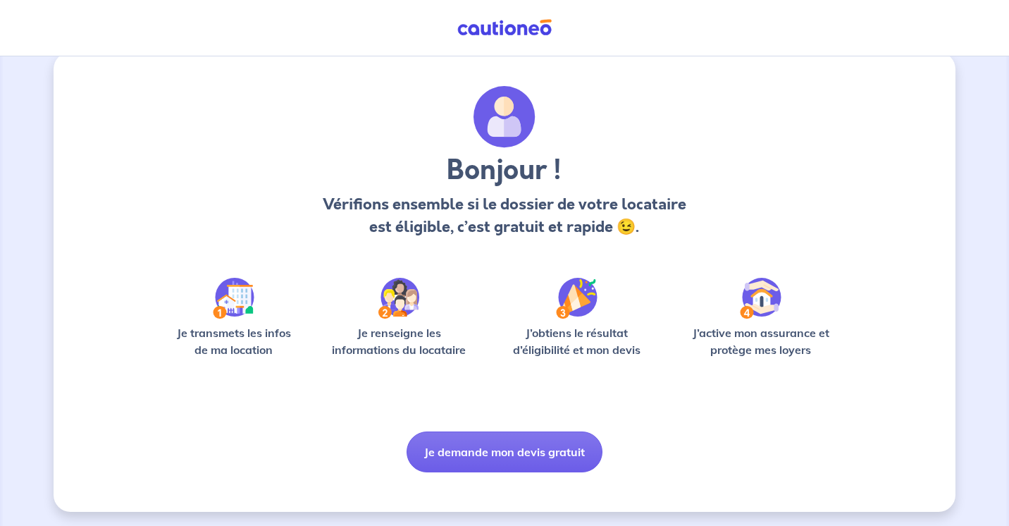
scroll to position [24, 0]
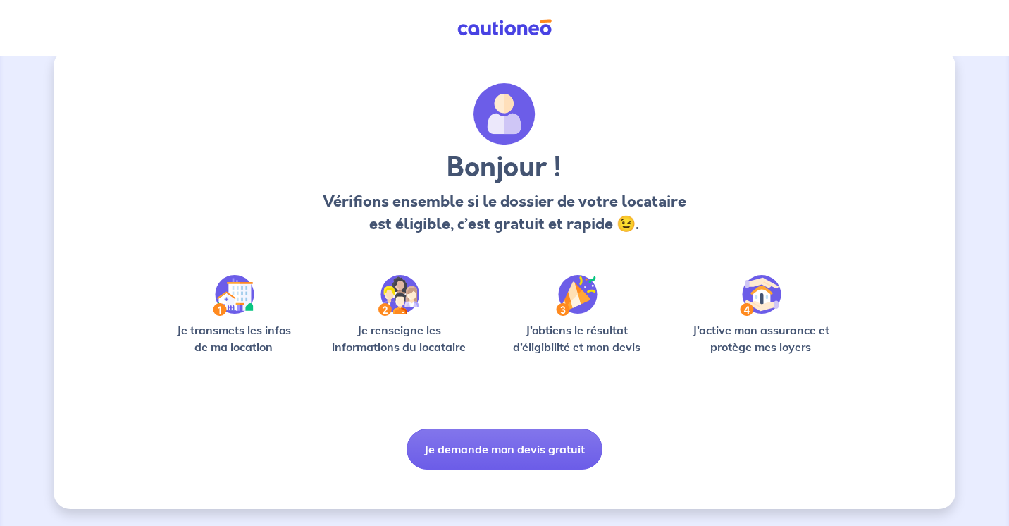
click at [228, 294] on img at bounding box center [234, 295] width 42 height 41
click at [235, 334] on p "Je transmets les infos de ma location" at bounding box center [233, 338] width 135 height 34
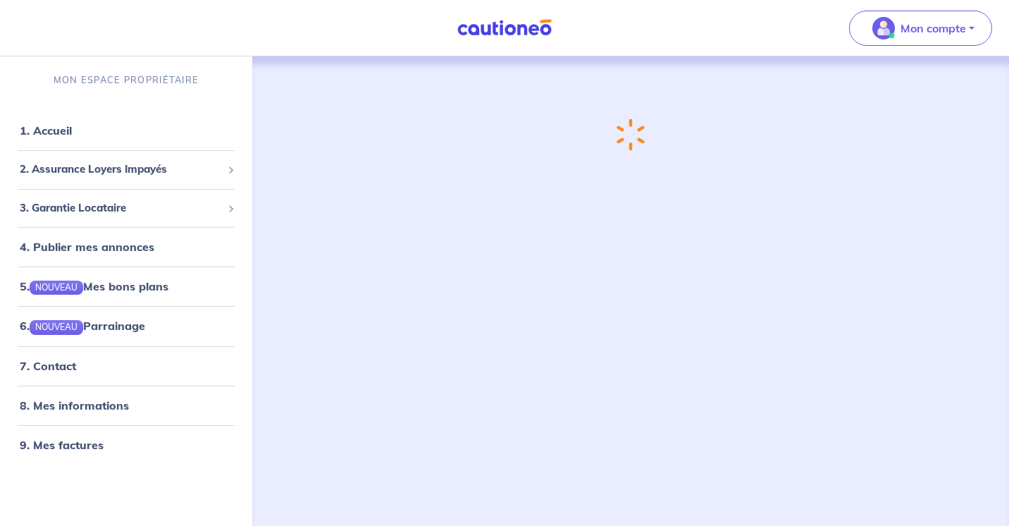
select select "FR"
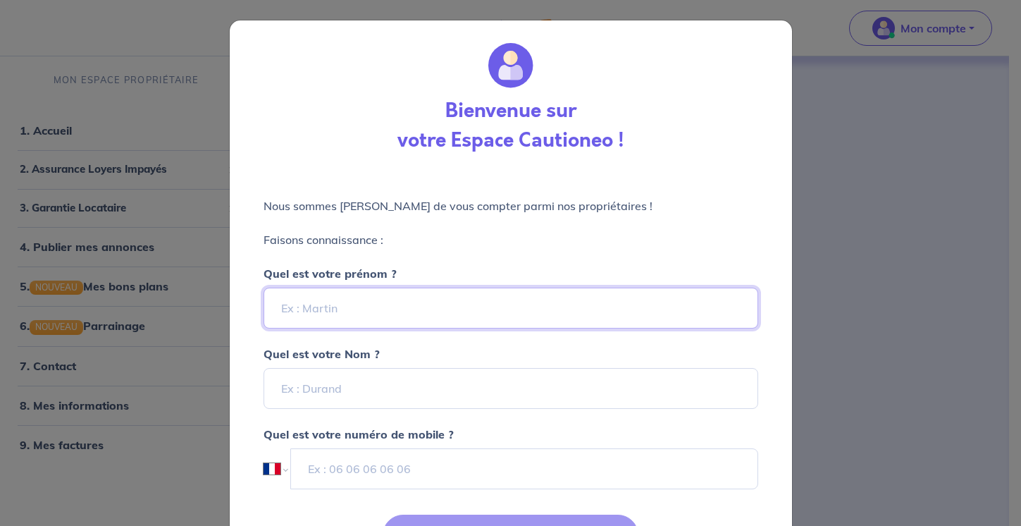
click at [383, 312] on input "Quel est votre prénom ?" at bounding box center [510, 307] width 495 height 41
type input "Stephane"
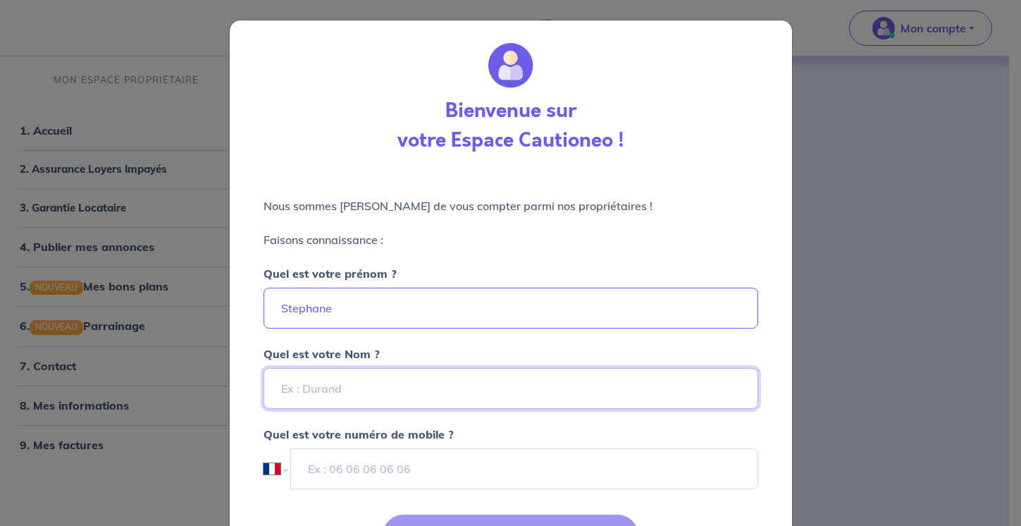
click at [378, 394] on input "Quel est votre Nom ?" at bounding box center [510, 388] width 495 height 41
type input "Menard"
click at [858, 390] on div "Bienvenue sur votre Espace Cautioneo ! Nous sommes ravis de vous compter parmi …" at bounding box center [510, 263] width 1021 height 526
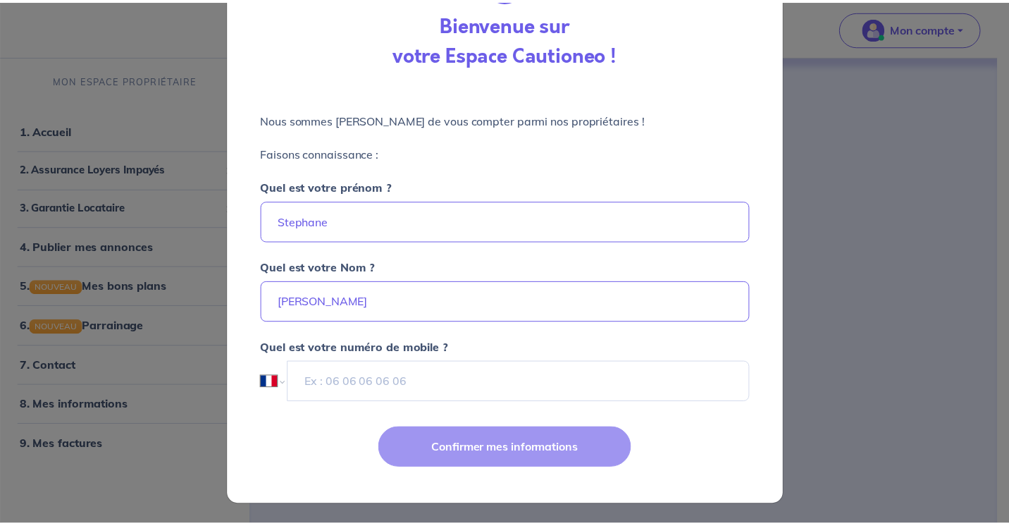
scroll to position [87, 0]
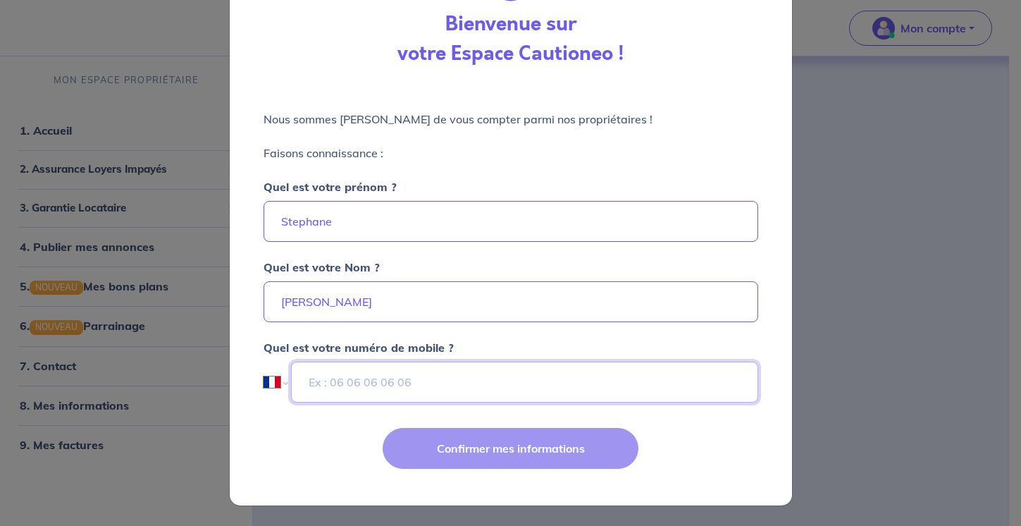
click at [337, 383] on input "tel" at bounding box center [524, 381] width 466 height 41
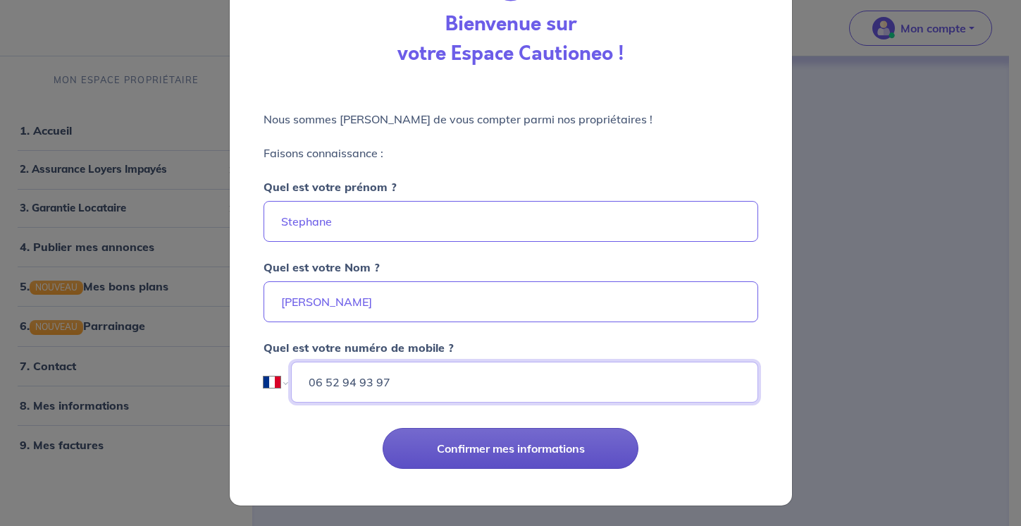
type input "06 52 94 93 97"
click at [441, 449] on button "Confirmer mes informations" at bounding box center [511, 448] width 256 height 41
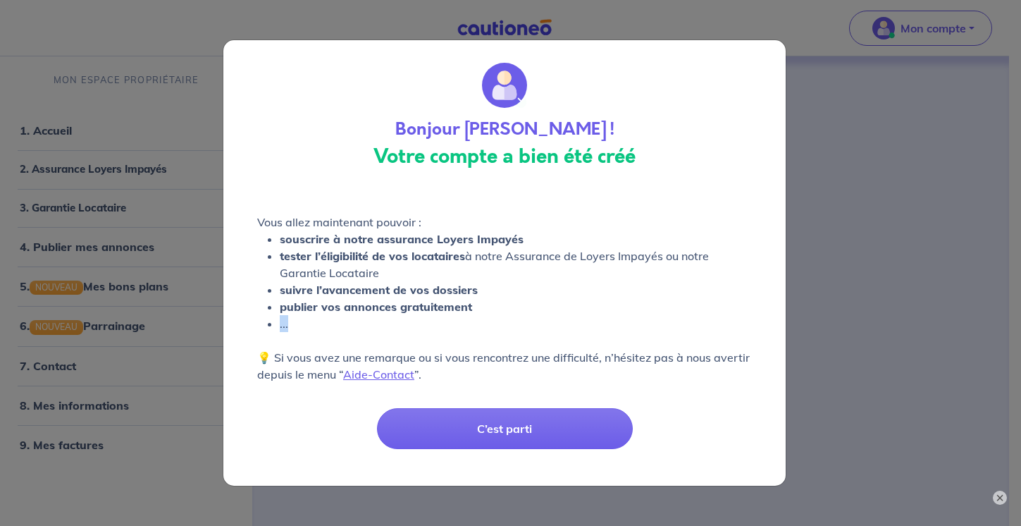
drag, startPoint x: 609, startPoint y: 306, endPoint x: 591, endPoint y: 343, distance: 40.6
click at [591, 343] on div "Vous allez maintenant pouvoir : souscrire à notre assurance Loyers Impayés test…" at bounding box center [504, 289] width 562 height 209
click at [516, 388] on div "Vous allez maintenant pouvoir : souscrire à notre assurance Loyers Impayés test…" at bounding box center [504, 289] width 562 height 209
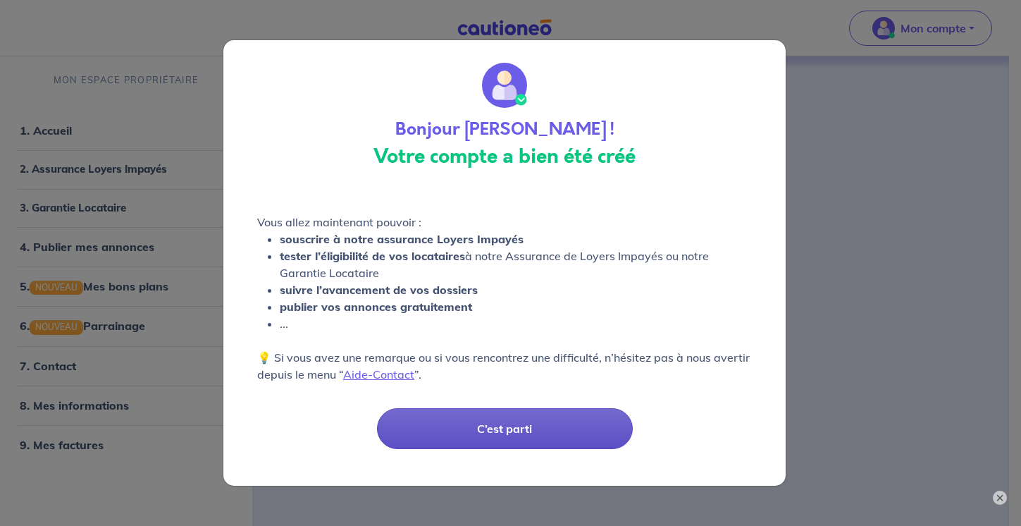
click at [509, 427] on button "C’est parti" at bounding box center [505, 428] width 256 height 41
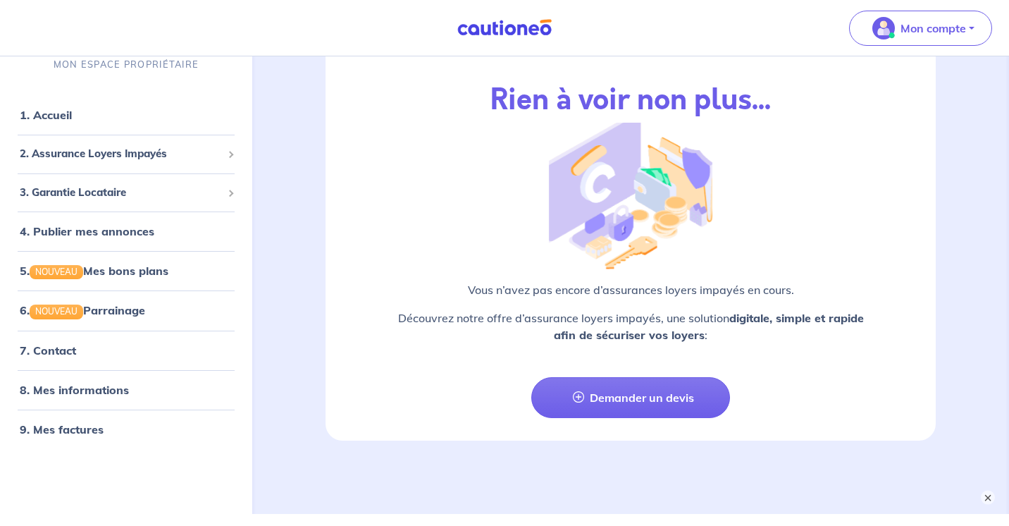
scroll to position [1714, 0]
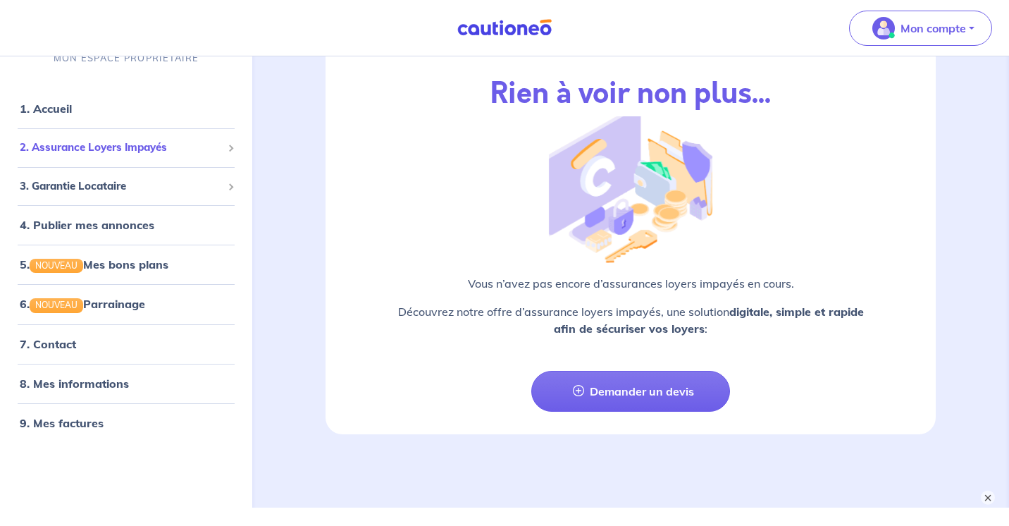
click at [225, 155] on div "2. Assurance Loyers Impayés" at bounding box center [126, 147] width 241 height 27
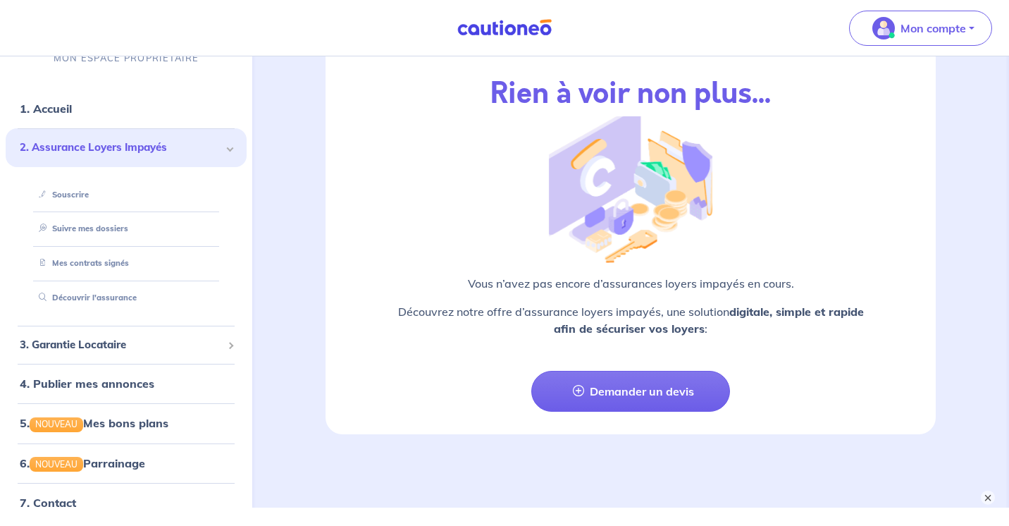
click at [223, 154] on div "2. Assurance Loyers Impayés" at bounding box center [126, 147] width 241 height 39
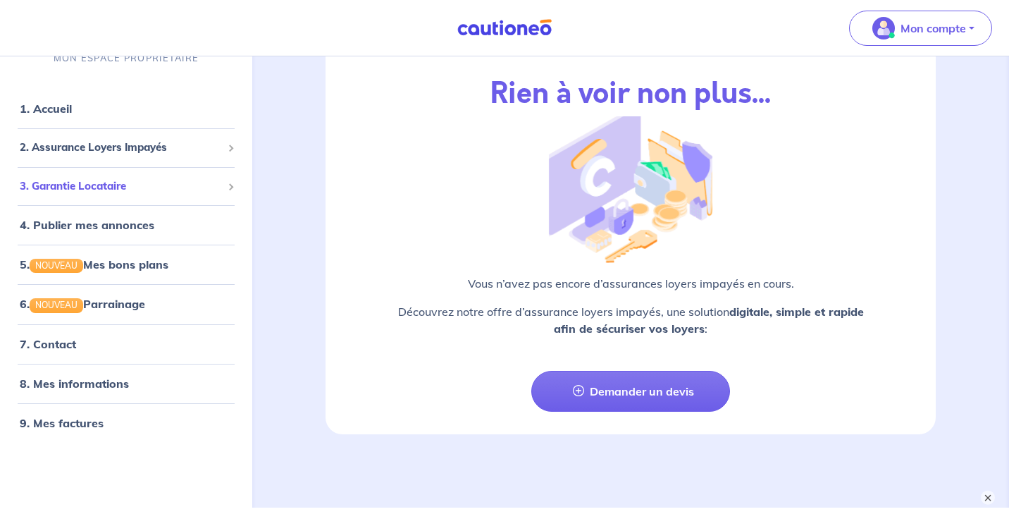
click at [214, 189] on span "3. Garantie Locataire" at bounding box center [121, 186] width 202 height 16
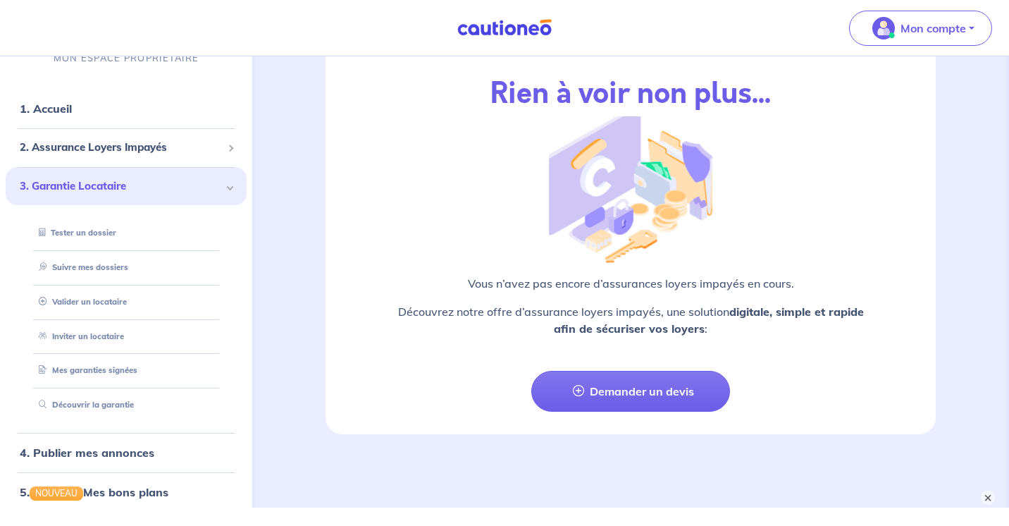
click at [210, 190] on div "3. Garantie Locataire" at bounding box center [126, 185] width 241 height 39
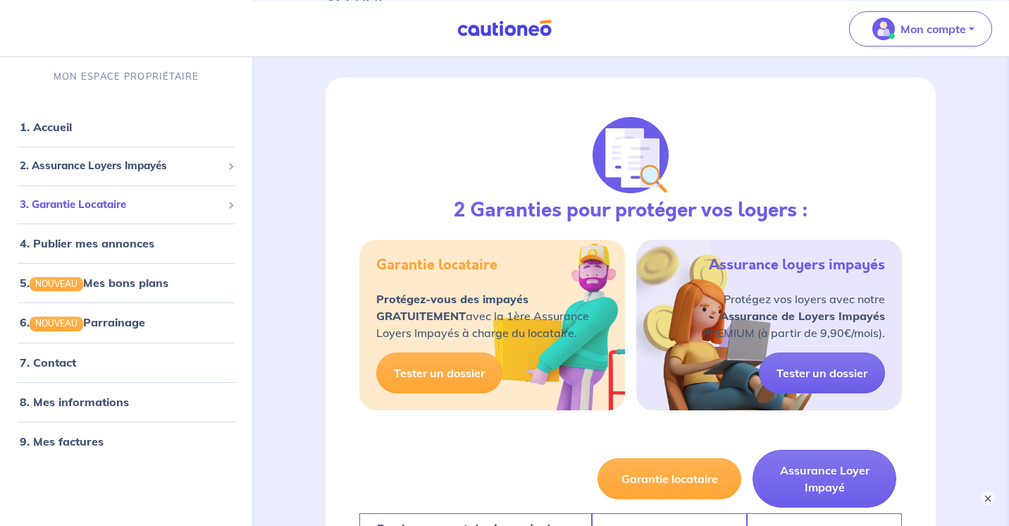
scroll to position [113, 0]
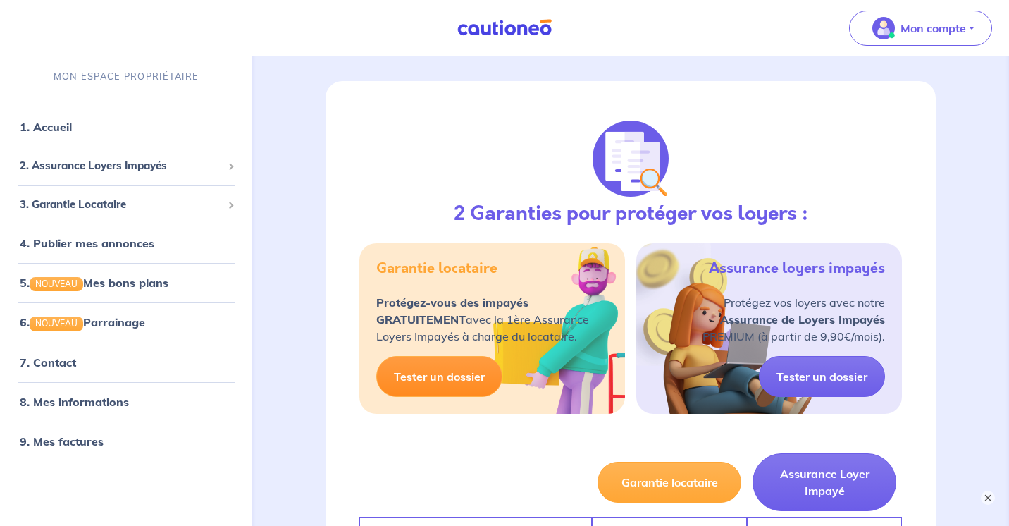
click at [461, 380] on link "Tester un dossier" at bounding box center [439, 376] width 126 height 41
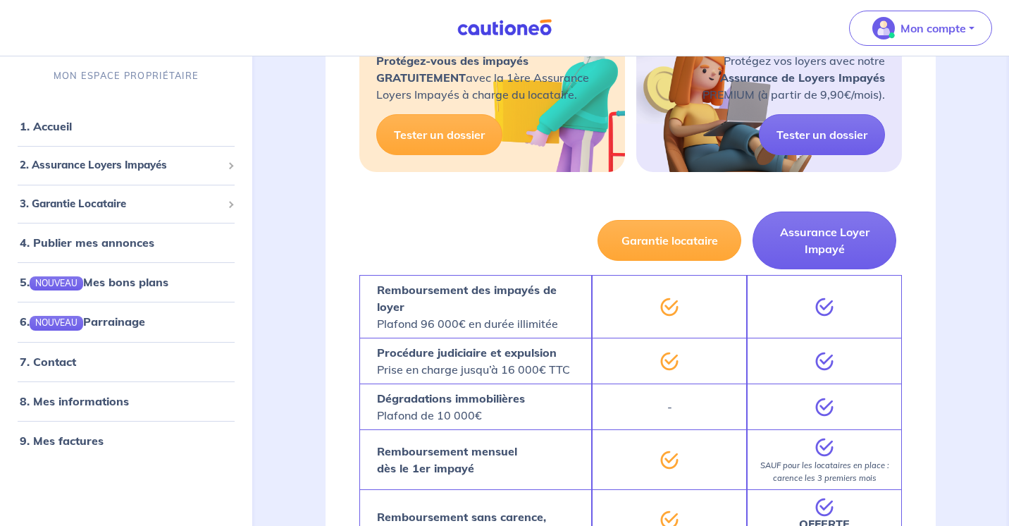
scroll to position [359, 0]
